Goal: Connect with others: Establish contact or relationships with other users

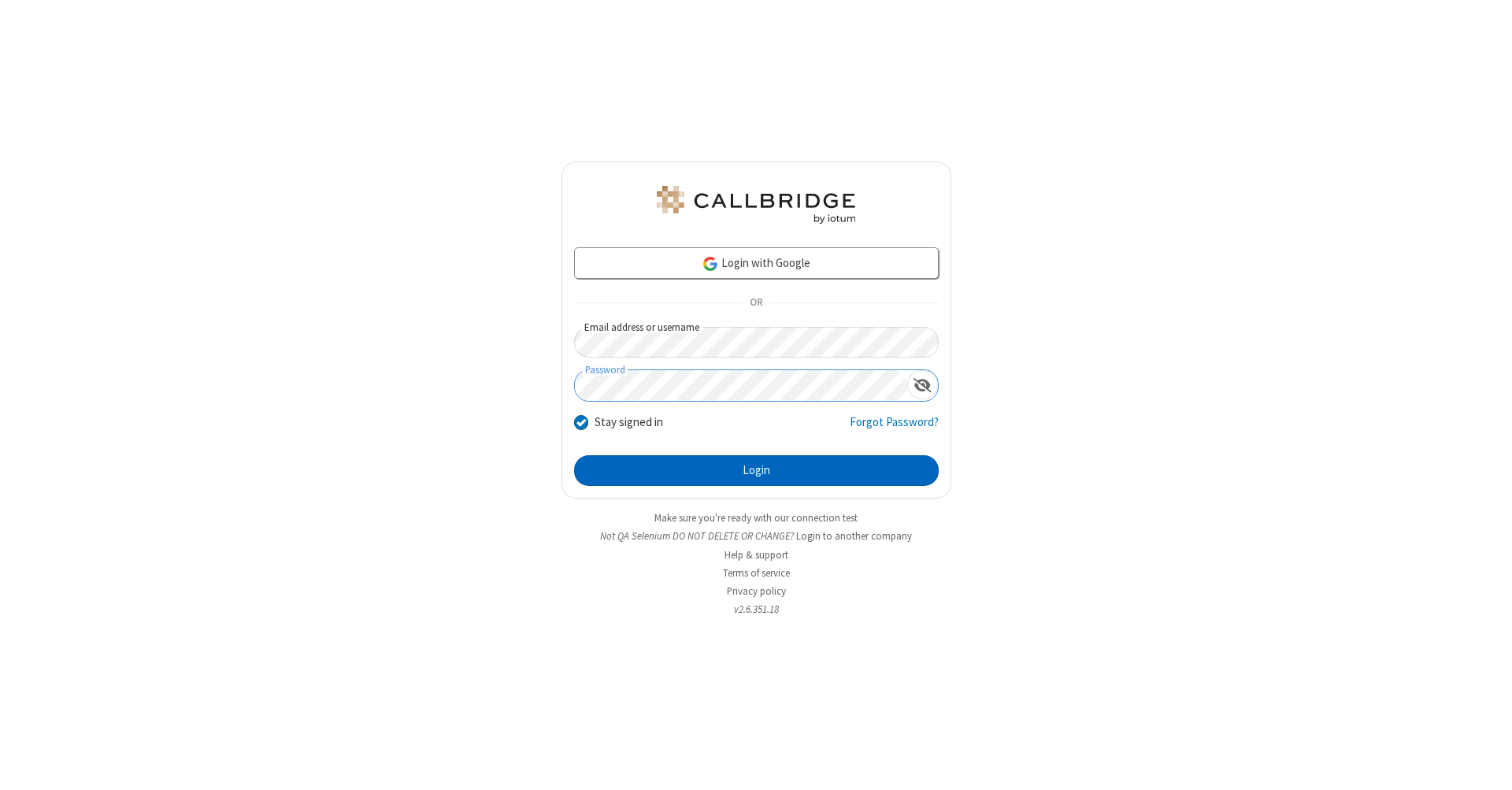
click at [756, 471] on button "Login" at bounding box center [756, 470] width 365 height 31
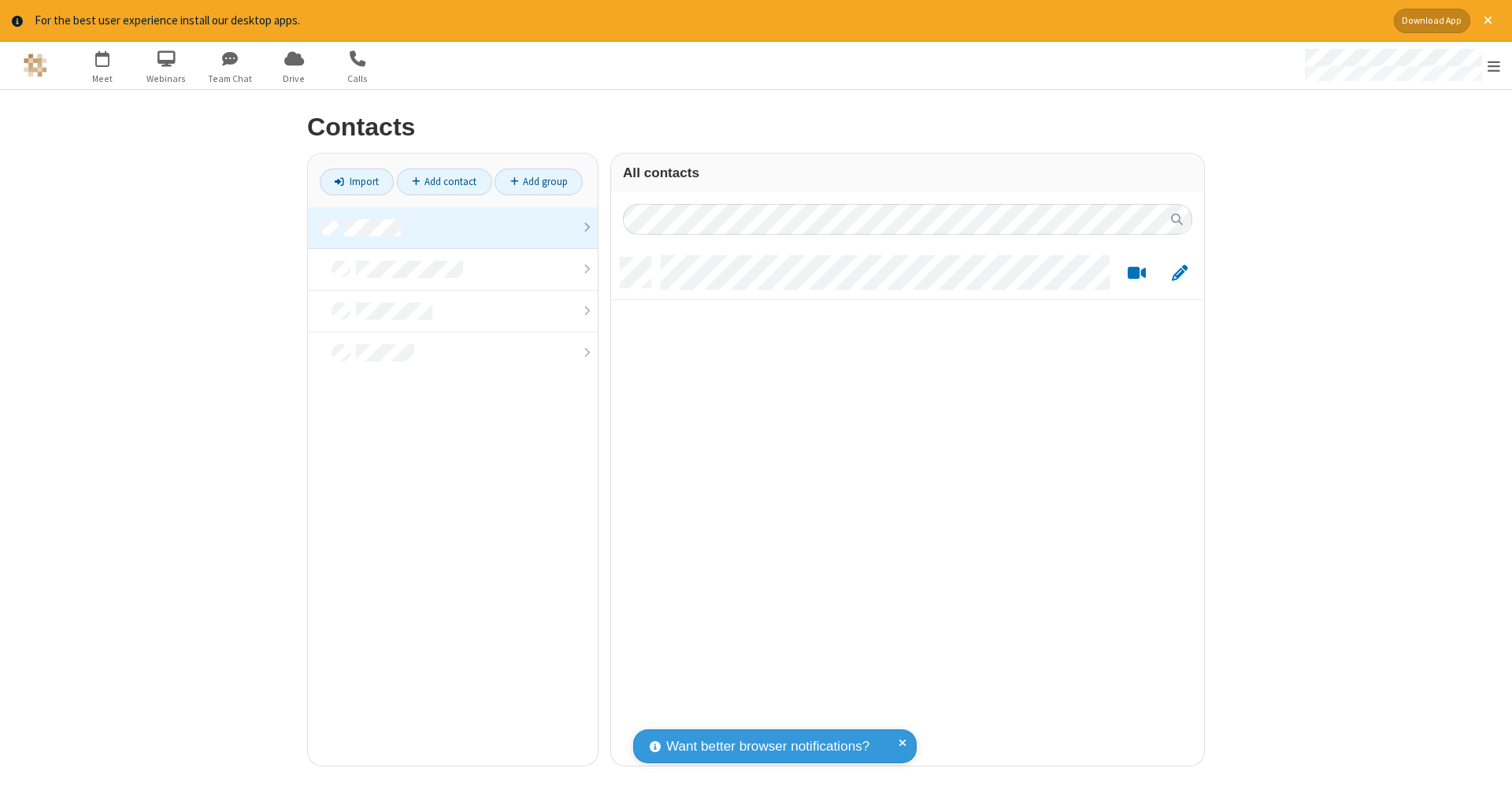
scroll to position [13, 13]
click at [453, 227] on link at bounding box center [453, 228] width 290 height 42
click at [444, 181] on link "Add contact" at bounding box center [444, 181] width 95 height 26
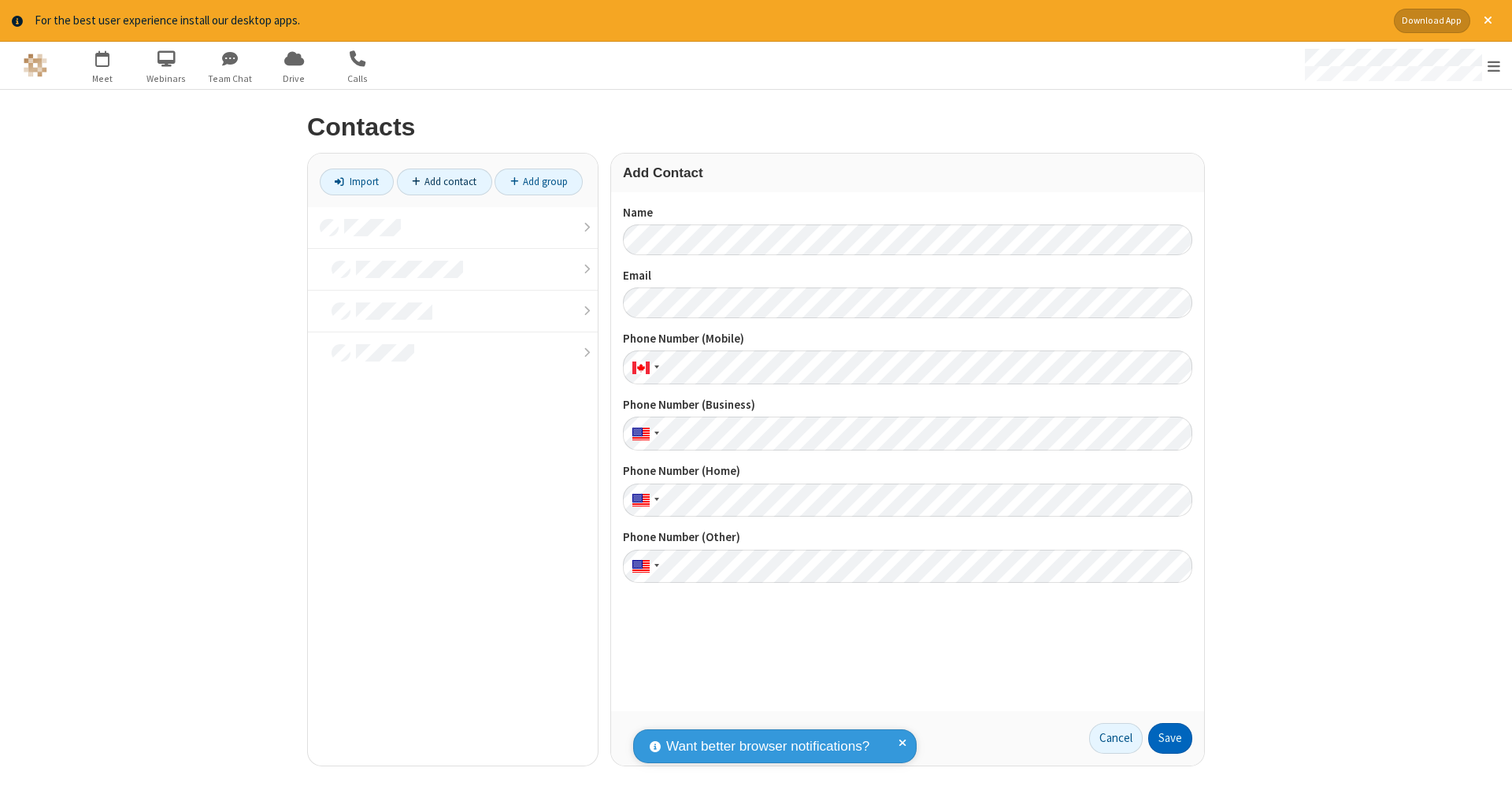
click at [1170, 738] on button "Save" at bounding box center [1170, 738] width 44 height 31
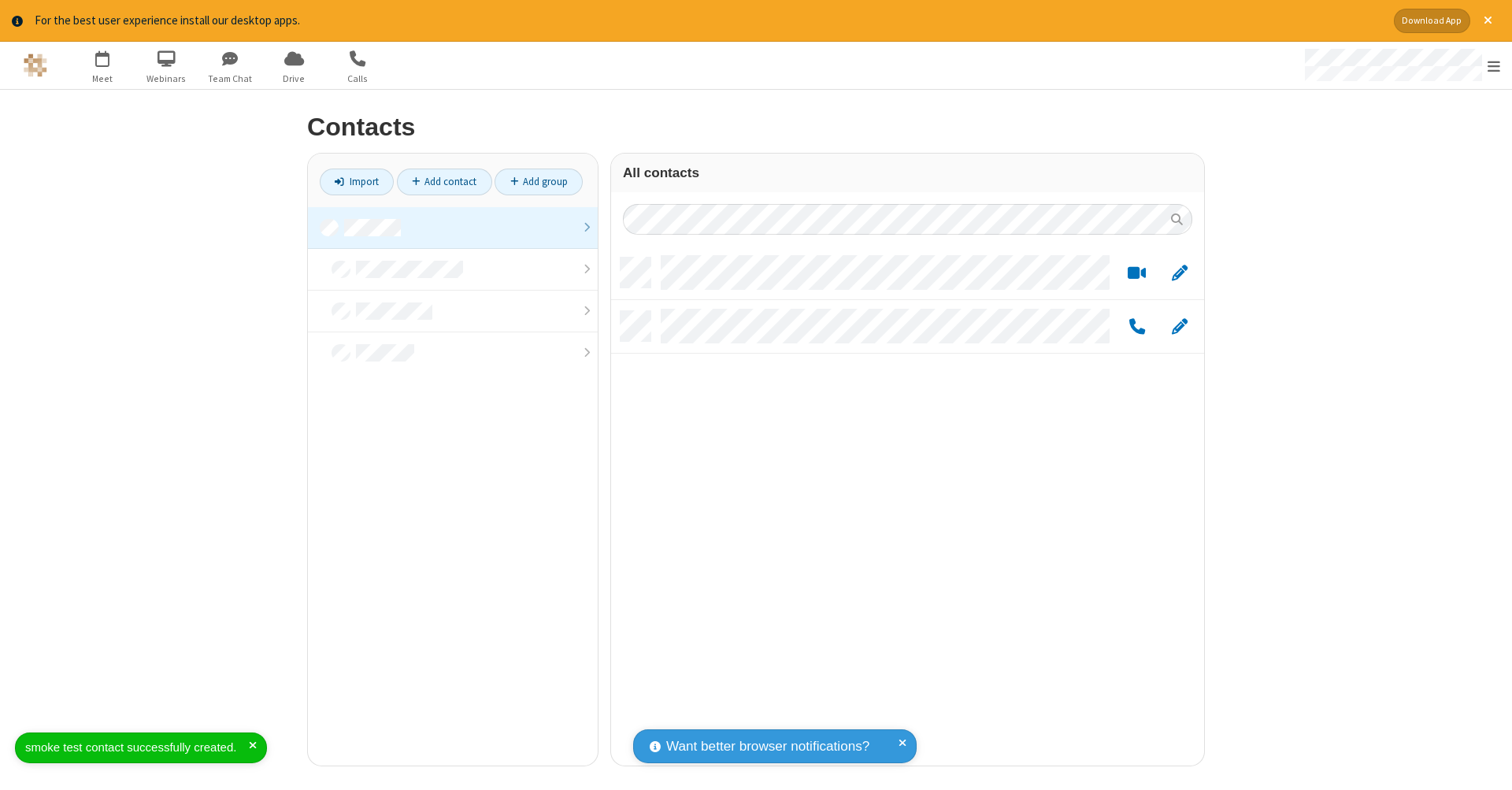
scroll to position [508, 581]
